Goal: Information Seeking & Learning: Learn about a topic

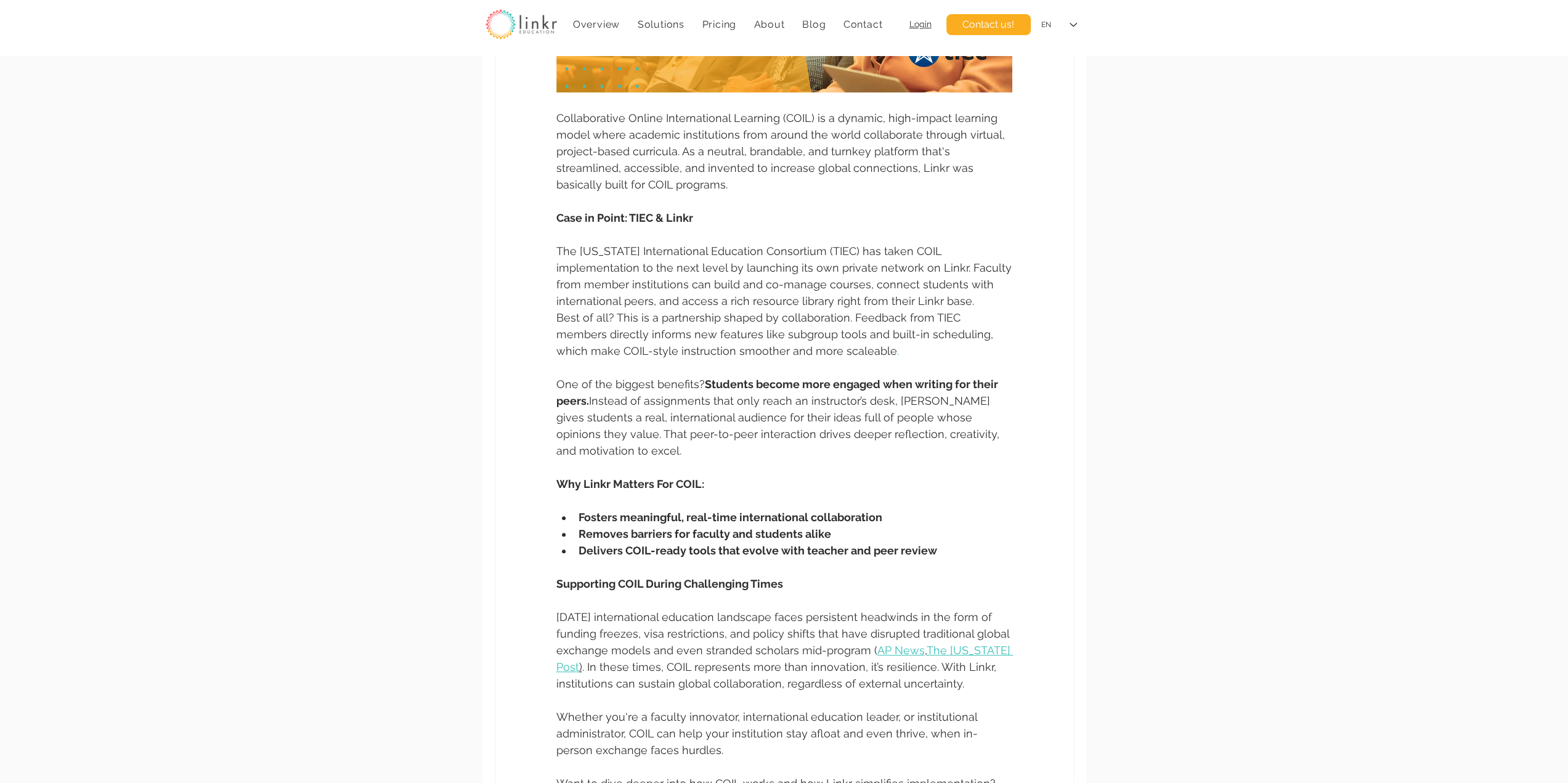
scroll to position [411, 0]
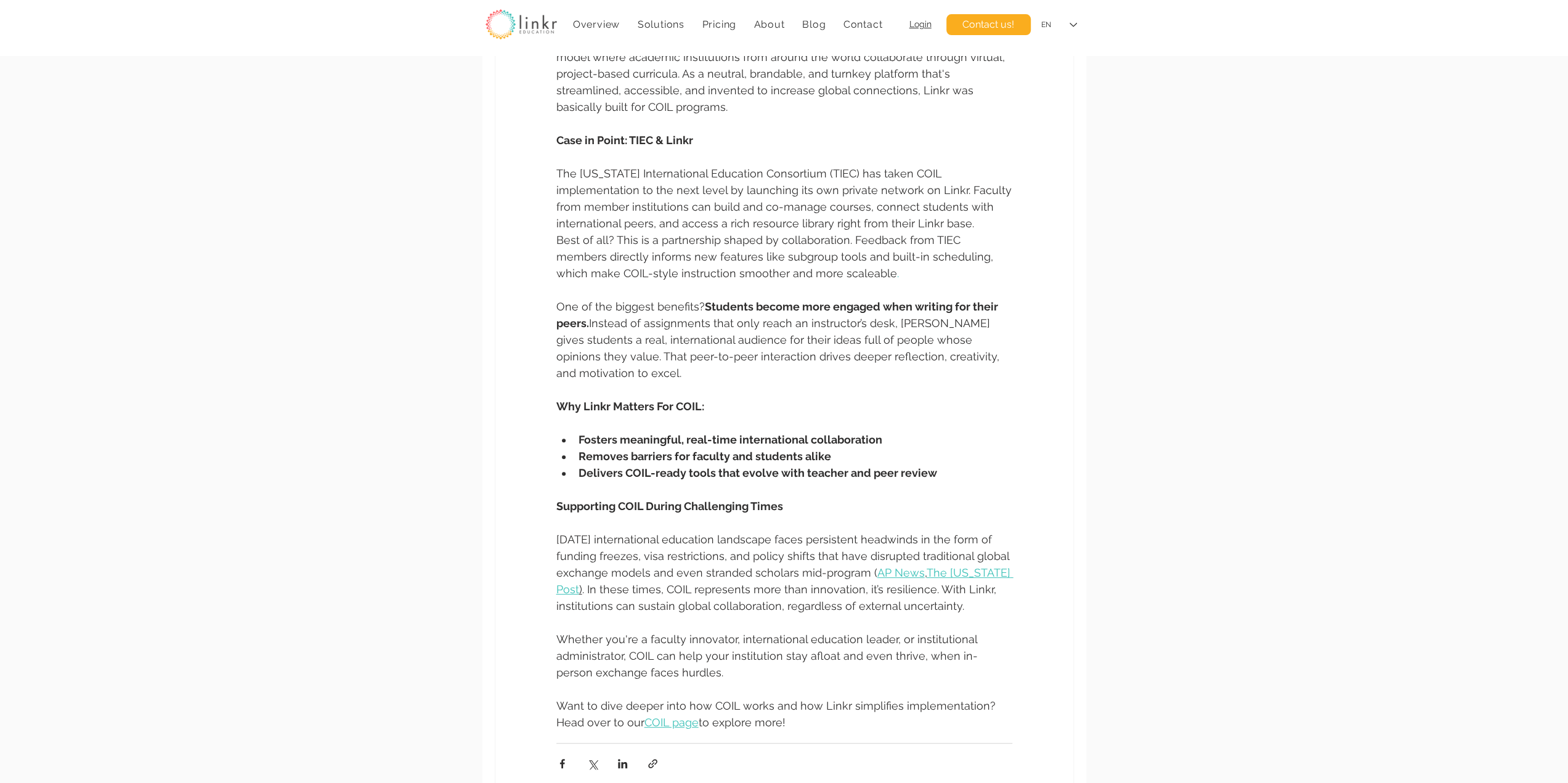
click at [955, 574] on span "The Washington Post" at bounding box center [785, 581] width 457 height 30
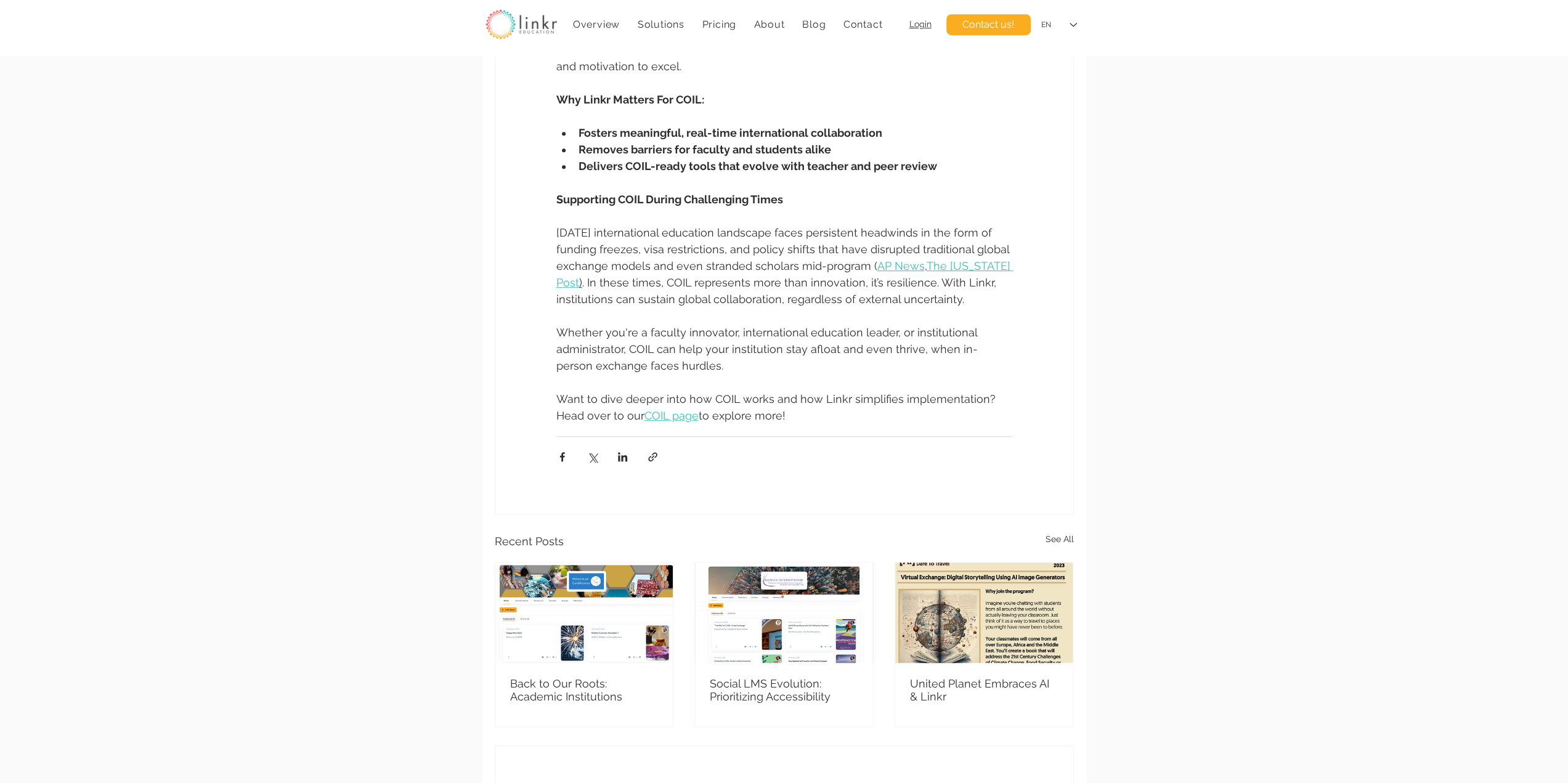
scroll to position [719, 0]
click at [655, 411] on span "COIL page" at bounding box center [671, 414] width 54 height 13
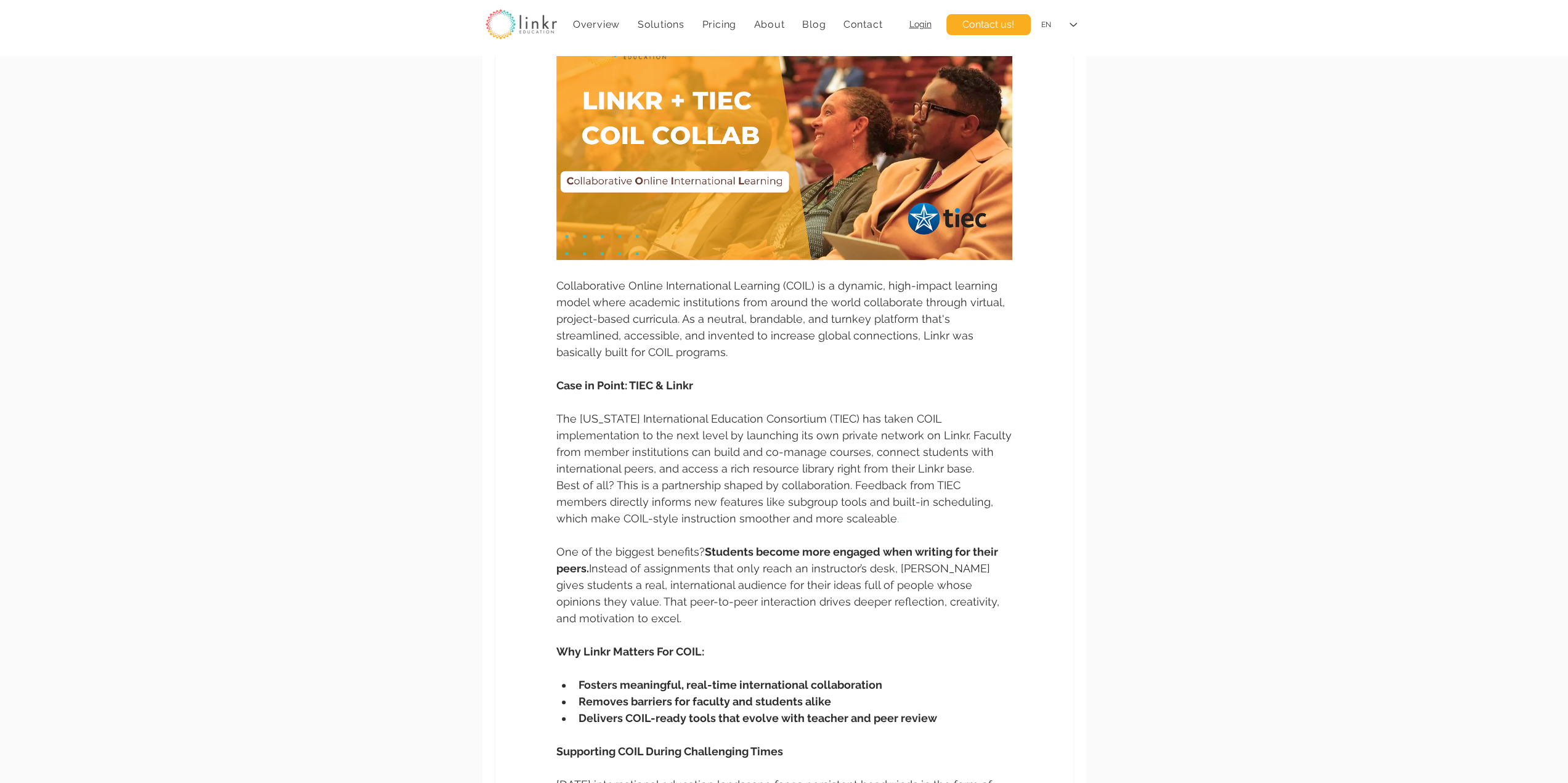
scroll to position [0, 0]
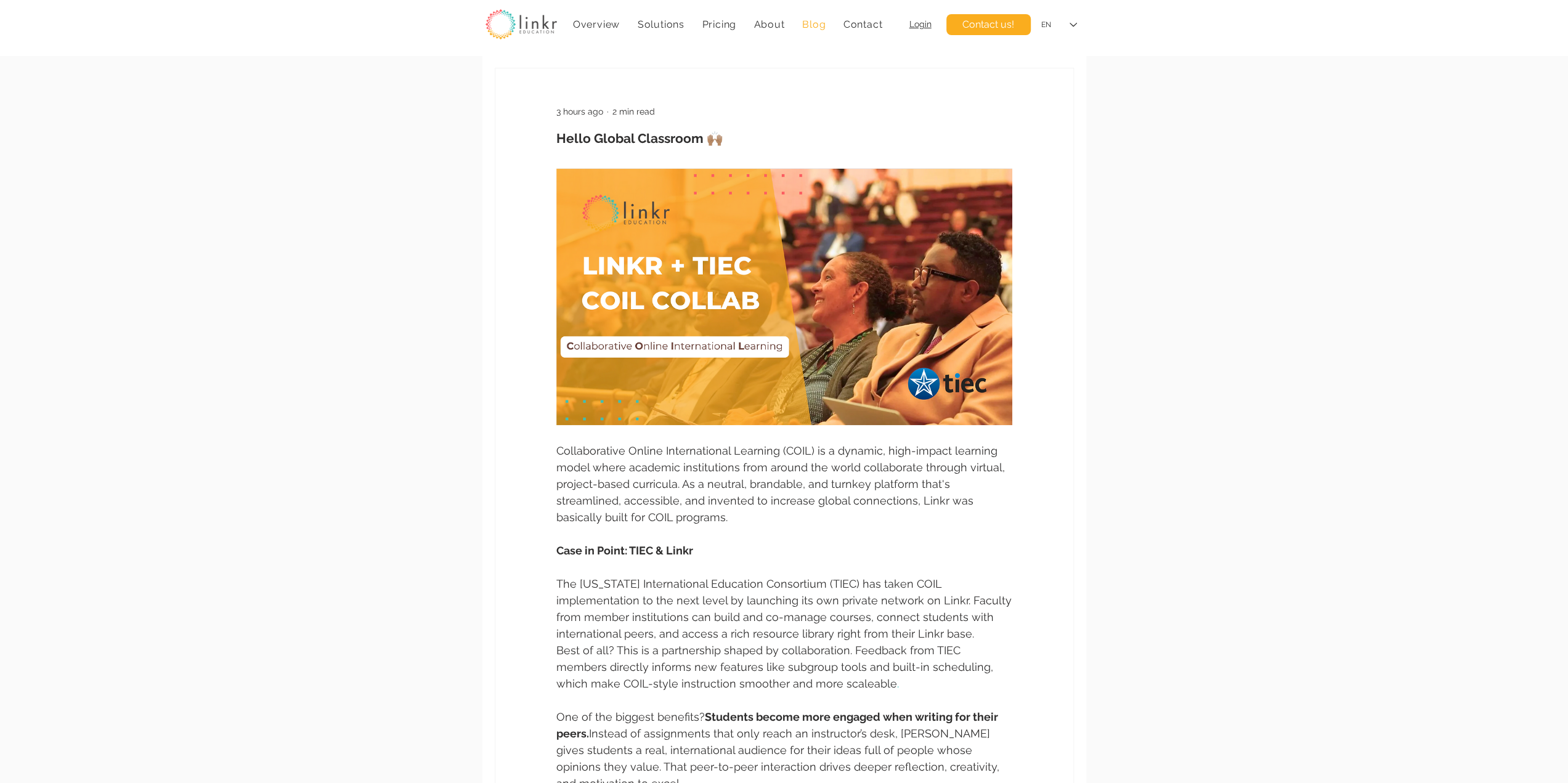
click at [811, 29] on span "Blog" at bounding box center [814, 24] width 23 height 12
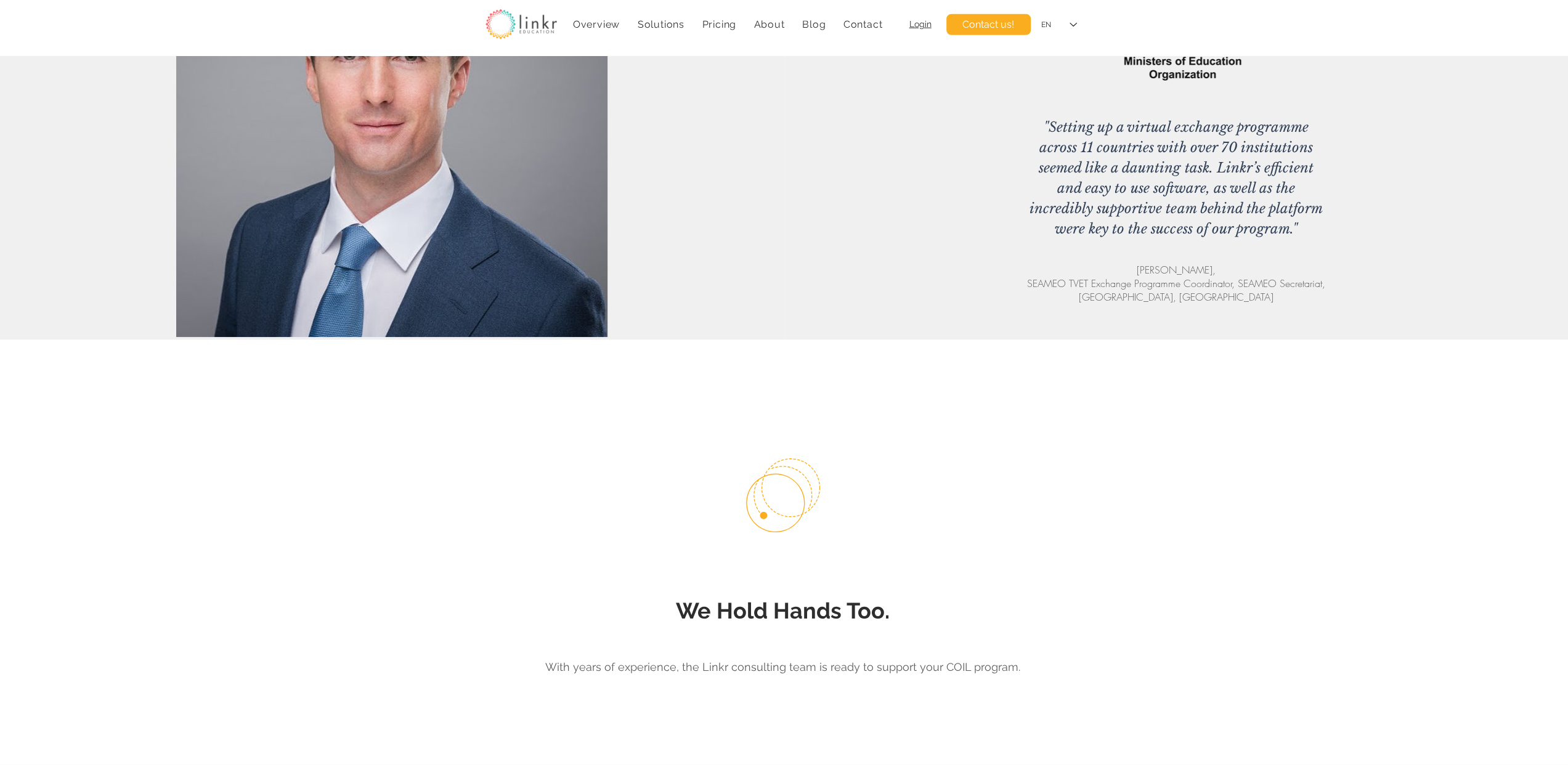
scroll to position [3390, 0]
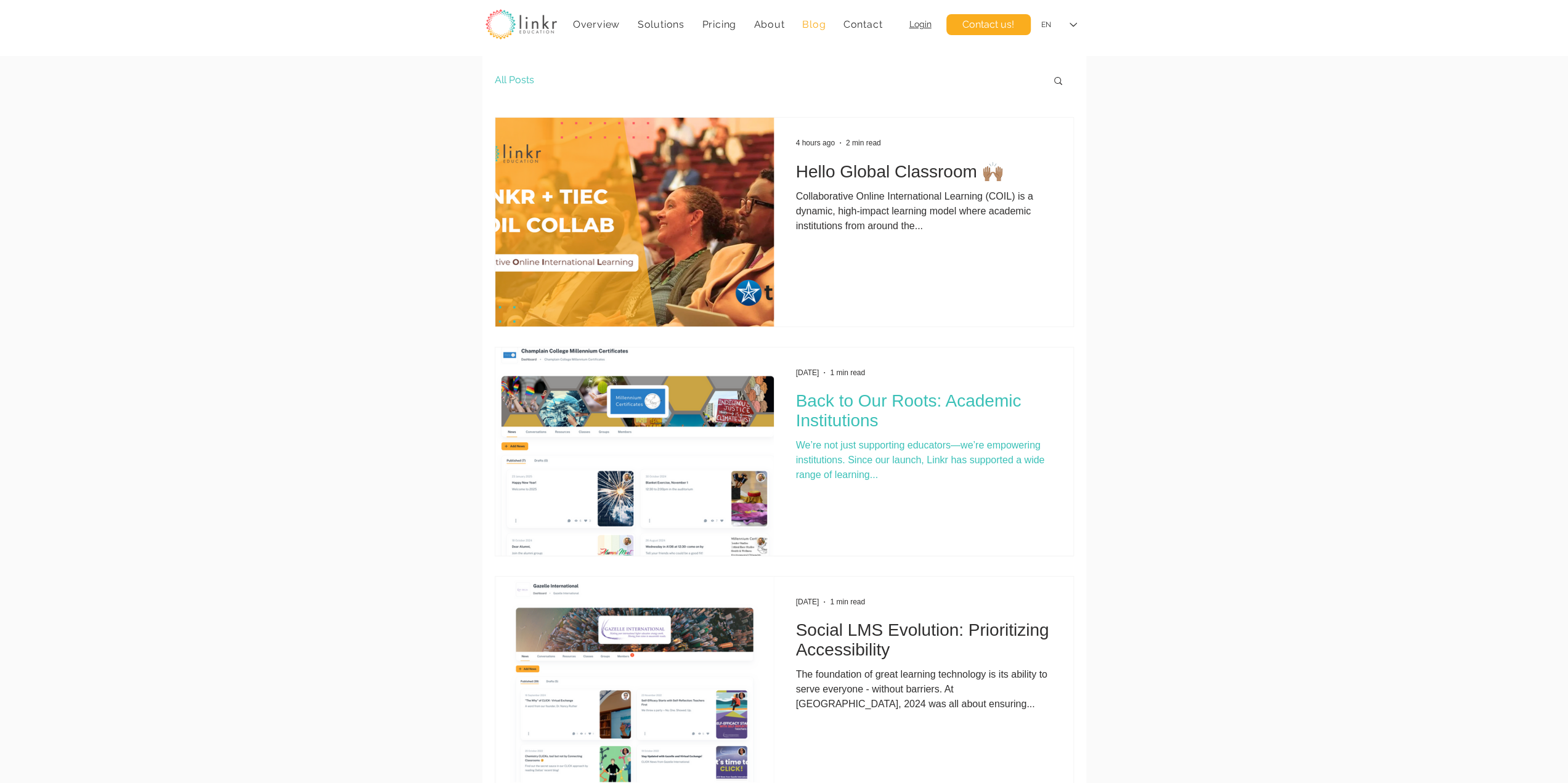
click at [907, 406] on h2 "Back to Our Roots: Academic Institutions" at bounding box center [923, 411] width 255 height 39
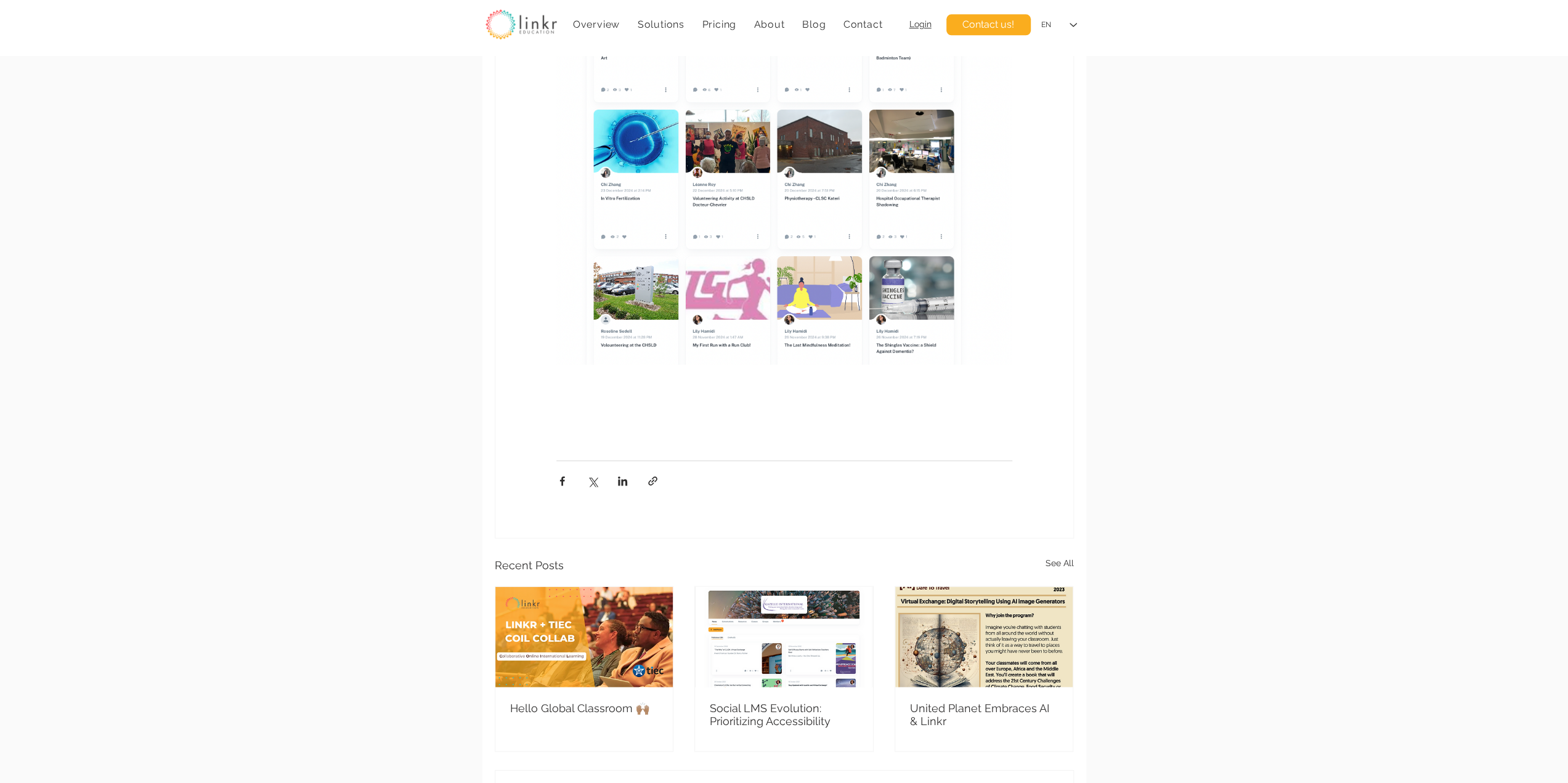
scroll to position [1232, 0]
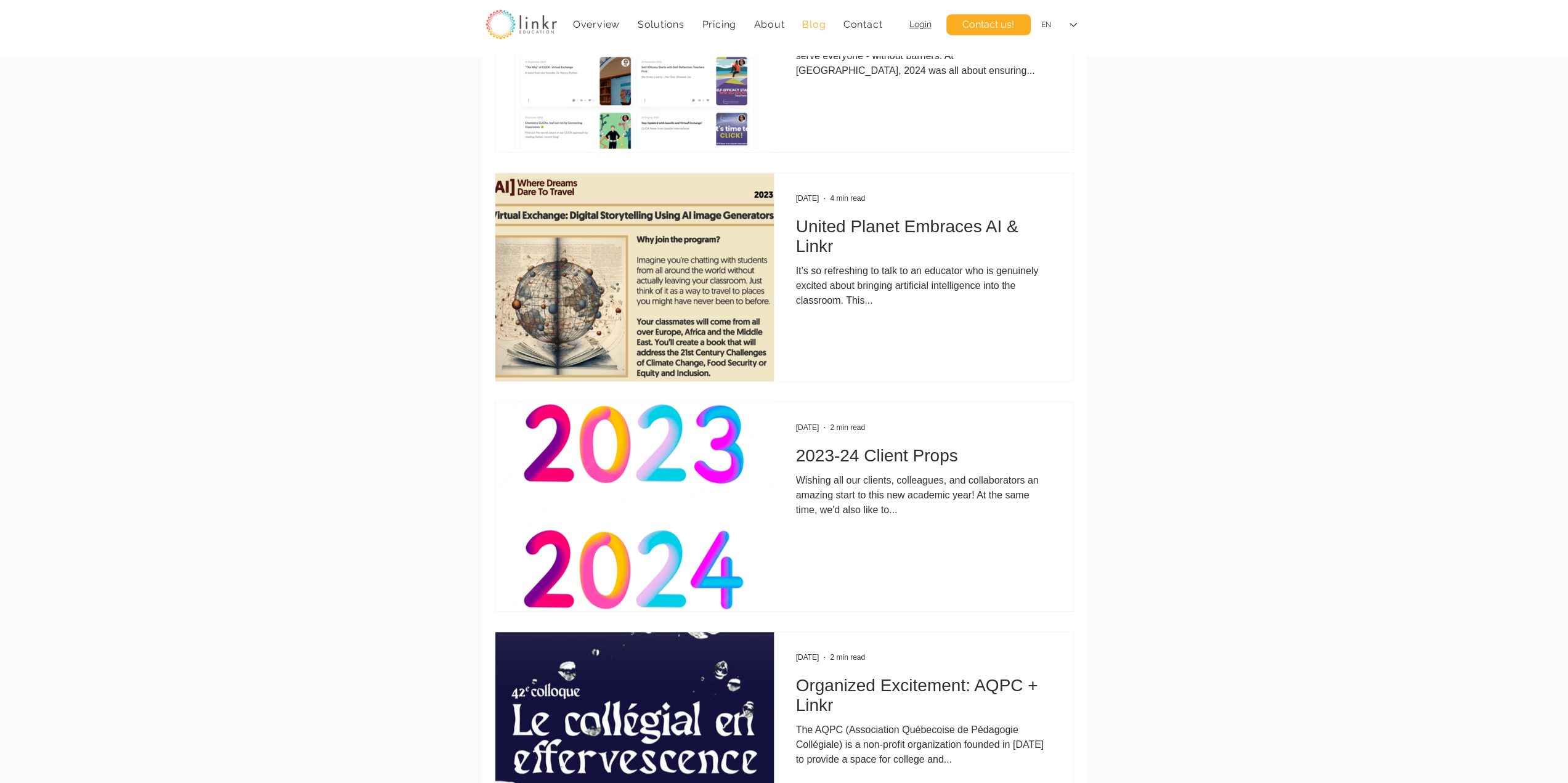
scroll to position [616, 0]
